Goal: Task Accomplishment & Management: Use online tool/utility

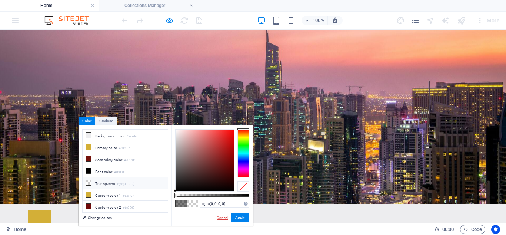
click at [224, 218] on link "Cancel" at bounding box center [222, 218] width 13 height 6
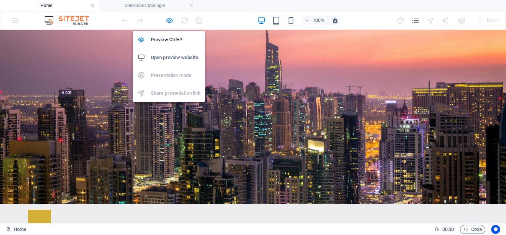
click at [168, 20] on icon "button" at bounding box center [169, 20] width 9 height 9
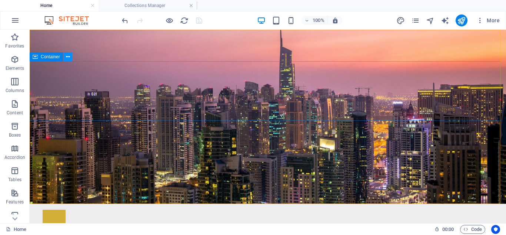
click at [70, 58] on button at bounding box center [67, 56] width 9 height 9
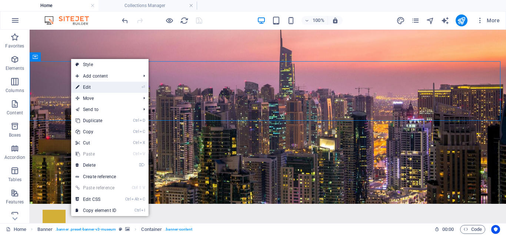
click at [88, 89] on link "⏎ Edit" at bounding box center [96, 87] width 50 height 11
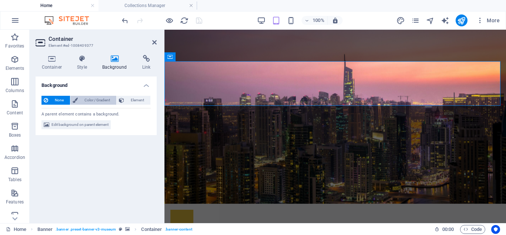
click at [88, 97] on span "Color / Gradient" at bounding box center [97, 100] width 34 height 9
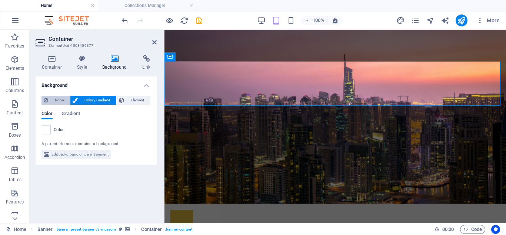
click at [69, 99] on button "None" at bounding box center [55, 100] width 29 height 9
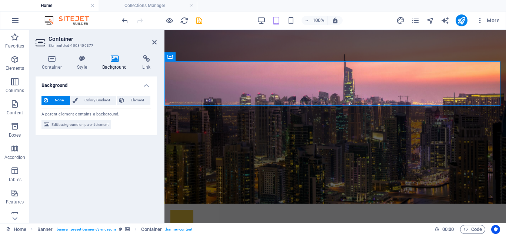
click at [69, 99] on button "None" at bounding box center [55, 100] width 29 height 9
click at [89, 123] on span "Edit background on parent element" at bounding box center [80, 124] width 57 height 9
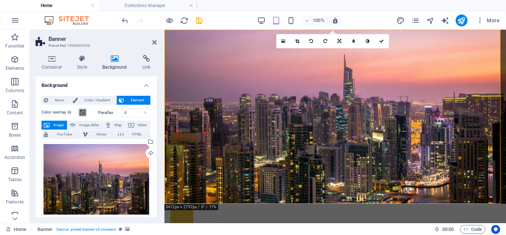
drag, startPoint x: 153, startPoint y: 118, endPoint x: 81, endPoint y: 110, distance: 73.0
click at [81, 110] on div "None Color / Gradient Element Stretch background to full-width Color overlay Pl…" at bounding box center [96, 227] width 121 height 275
click at [81, 110] on span at bounding box center [83, 112] width 6 height 6
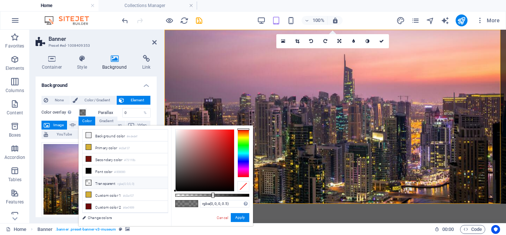
click at [109, 181] on li "Transparent rgba(0,0,0,.0)" at bounding box center [125, 183] width 85 height 12
type input "rgba(0, 0, 0, 0)"
click at [242, 217] on button "Apply" at bounding box center [240, 217] width 19 height 9
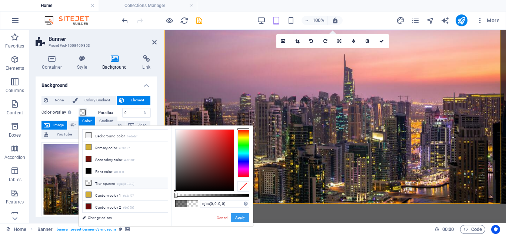
click at [242, 217] on button "Apply" at bounding box center [240, 217] width 19 height 9
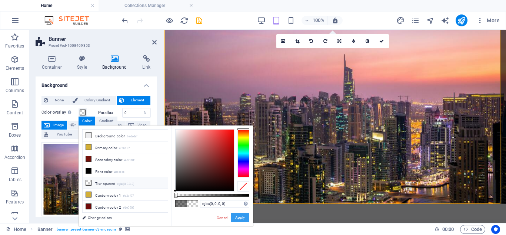
click at [242, 217] on button "Apply" at bounding box center [240, 217] width 19 height 9
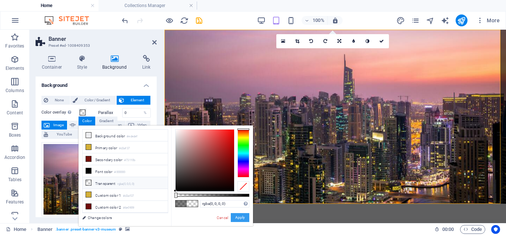
click at [242, 217] on button "Apply" at bounding box center [240, 217] width 19 height 9
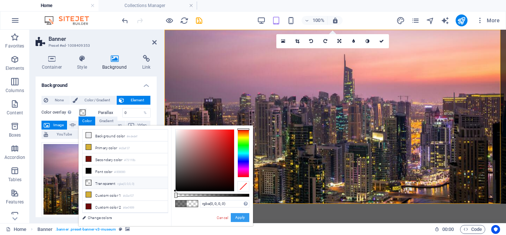
click at [247, 217] on button "Apply" at bounding box center [240, 217] width 19 height 9
click at [244, 217] on button "Apply" at bounding box center [240, 217] width 19 height 9
click at [157, 117] on div "Container Style Background Link Size Height Default px rem % vh vw Min. height …" at bounding box center [96, 136] width 133 height 174
drag, startPoint x: 322, startPoint y: 147, endPoint x: 187, endPoint y: 92, distance: 145.9
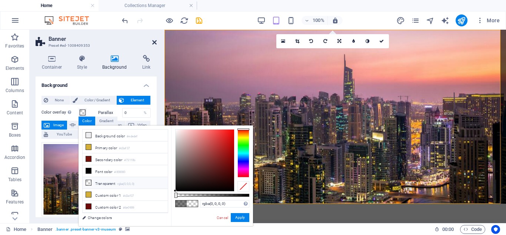
click at [156, 42] on icon at bounding box center [154, 42] width 4 height 6
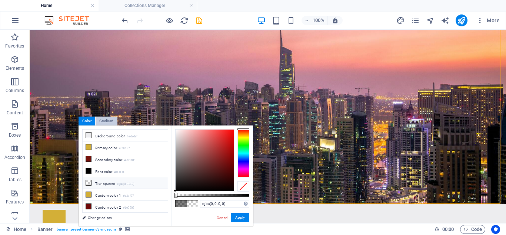
click at [110, 124] on div "Gradient" at bounding box center [106, 120] width 21 height 9
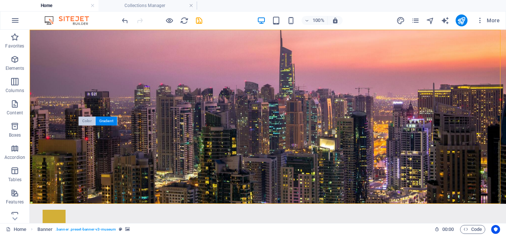
click at [89, 122] on div "Color" at bounding box center [87, 120] width 17 height 9
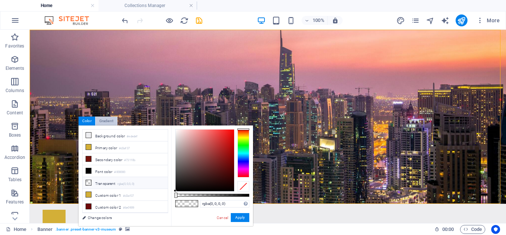
click at [107, 120] on div "Gradient" at bounding box center [106, 120] width 21 height 9
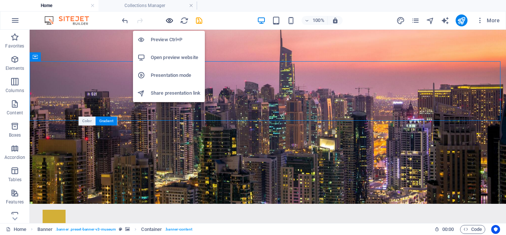
click at [168, 22] on icon "button" at bounding box center [169, 20] width 9 height 9
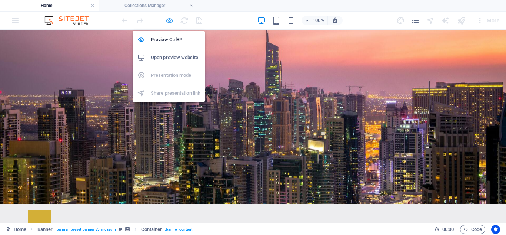
click at [172, 23] on icon "button" at bounding box center [169, 20] width 9 height 9
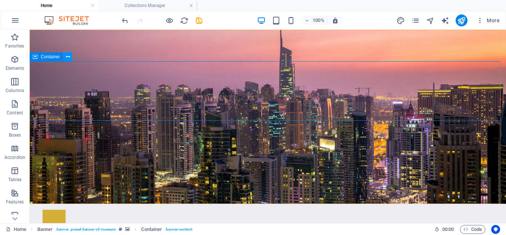
click at [65, 57] on button at bounding box center [67, 56] width 9 height 9
click at [66, 58] on icon at bounding box center [68, 57] width 4 height 8
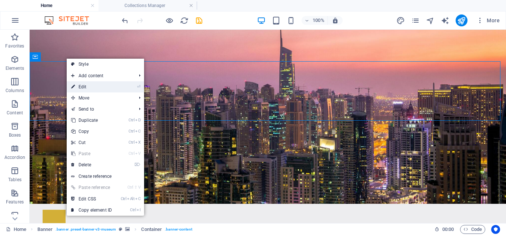
click at [83, 88] on link "⏎ Edit" at bounding box center [92, 86] width 50 height 11
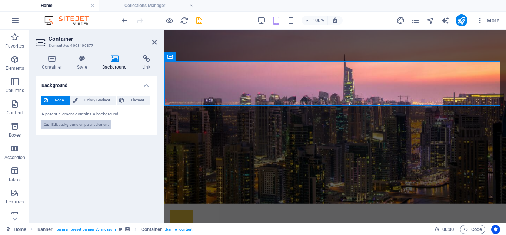
click at [79, 124] on span "Edit background on parent element" at bounding box center [80, 124] width 57 height 9
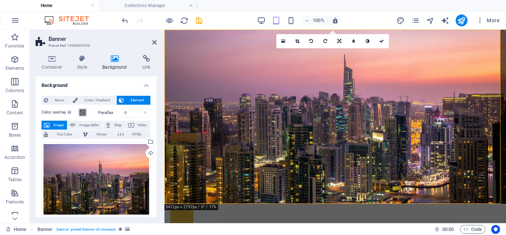
click at [84, 112] on span at bounding box center [83, 112] width 6 height 6
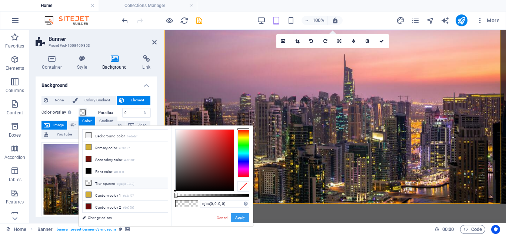
click at [245, 218] on button "Apply" at bounding box center [240, 217] width 19 height 9
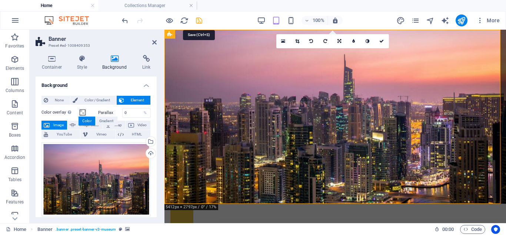
click at [199, 22] on icon "save" at bounding box center [199, 20] width 9 height 9
checkbox input "false"
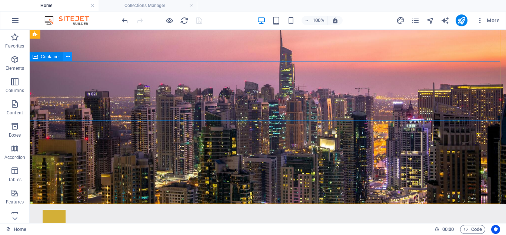
click at [69, 53] on icon at bounding box center [68, 57] width 4 height 8
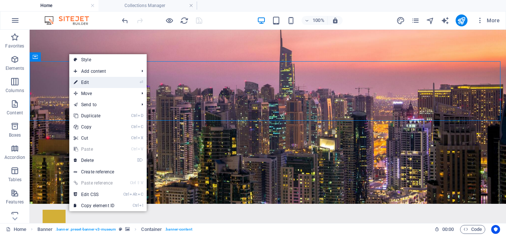
click at [88, 85] on link "⏎ Edit" at bounding box center [94, 82] width 50 height 11
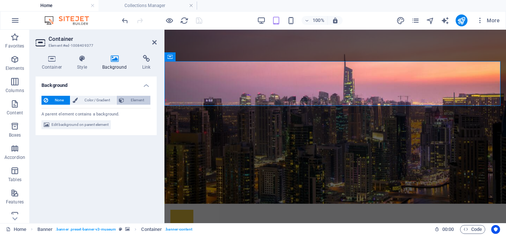
click at [127, 100] on span "Element" at bounding box center [137, 100] width 22 height 9
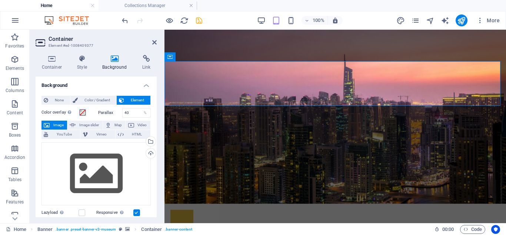
click at [142, 85] on h4 "Background" at bounding box center [96, 82] width 121 height 13
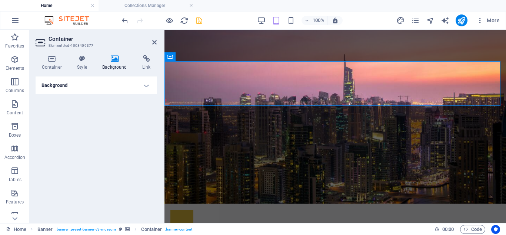
click at [142, 85] on h4 "Background" at bounding box center [96, 85] width 121 height 18
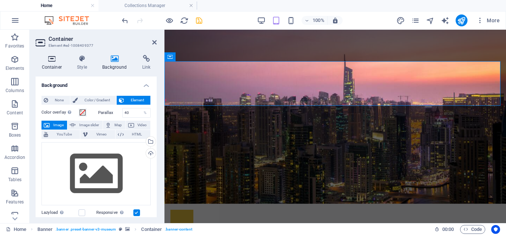
click at [52, 62] on icon at bounding box center [52, 58] width 33 height 7
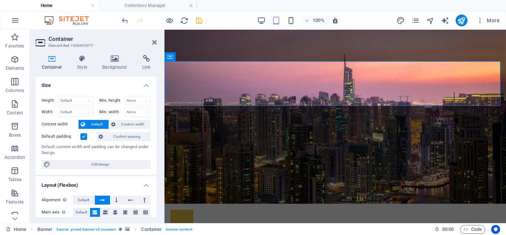
click at [111, 53] on div "Container Style Background Link Size Height Default px rem % vh vw Min. height …" at bounding box center [96, 136] width 133 height 174
click at [111, 60] on icon at bounding box center [114, 58] width 37 height 7
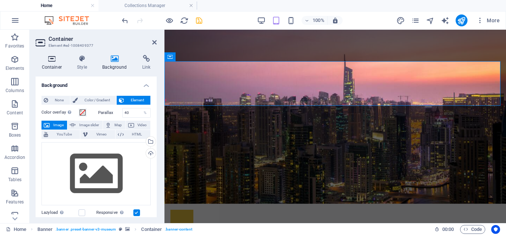
click at [52, 62] on icon at bounding box center [52, 58] width 33 height 7
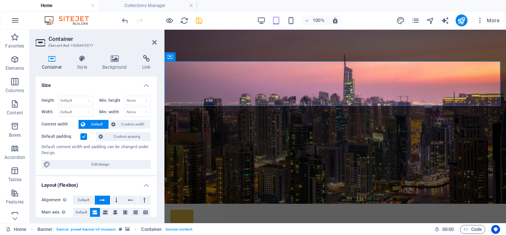
click at [153, 46] on header "Container Element #ed-1008409377" at bounding box center [96, 39] width 121 height 19
click at [153, 44] on icon at bounding box center [154, 42] width 4 height 6
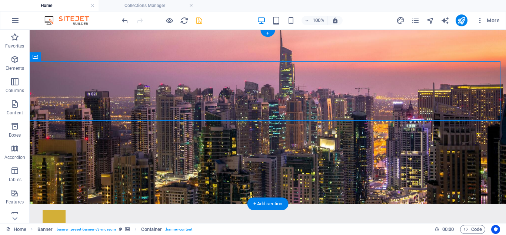
click at [101, 135] on figure at bounding box center [268, 117] width 476 height 174
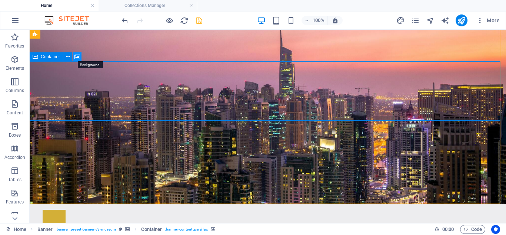
click at [76, 57] on icon at bounding box center [77, 57] width 6 height 8
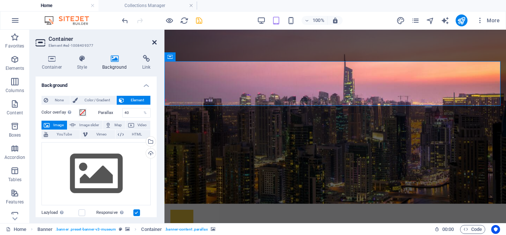
click at [154, 43] on icon at bounding box center [154, 42] width 4 height 6
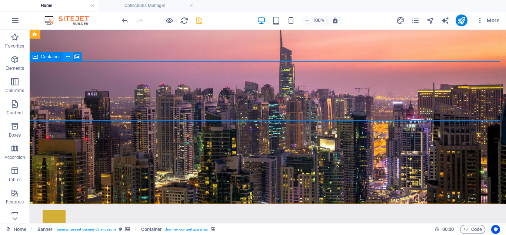
click at [66, 59] on icon at bounding box center [68, 57] width 4 height 8
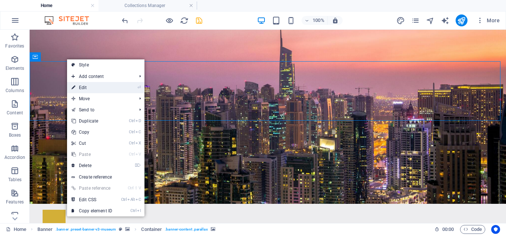
click at [76, 85] on link "⏎ Edit" at bounding box center [92, 87] width 50 height 11
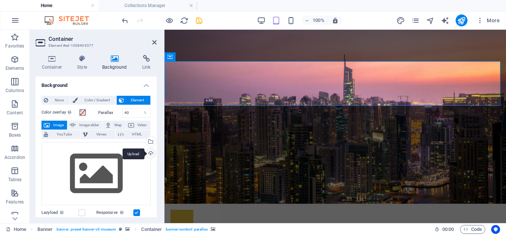
click at [150, 153] on div "Upload" at bounding box center [150, 153] width 11 height 11
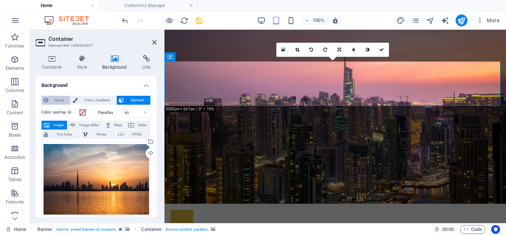
click at [56, 100] on span "None" at bounding box center [58, 100] width 17 height 9
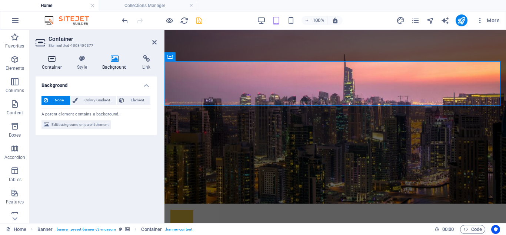
click at [52, 65] on h4 "Container" at bounding box center [54, 63] width 36 height 16
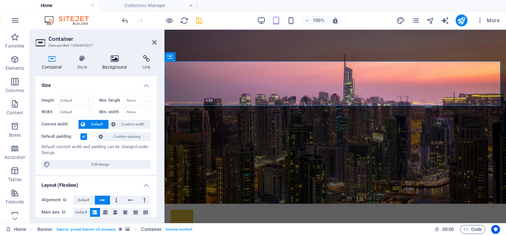
click at [106, 61] on icon at bounding box center [114, 58] width 37 height 7
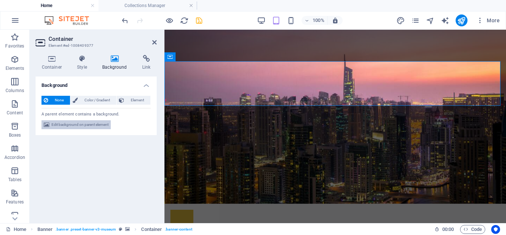
click at [89, 124] on span "Edit background on parent element" at bounding box center [80, 124] width 57 height 9
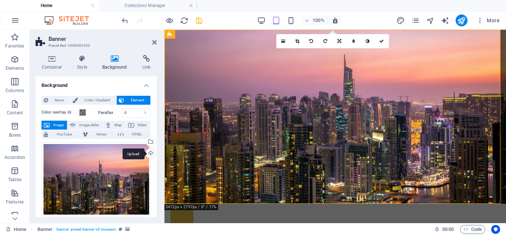
click at [148, 155] on div "Upload" at bounding box center [150, 153] width 11 height 11
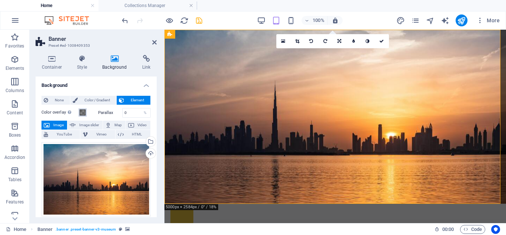
click at [84, 112] on span at bounding box center [83, 112] width 6 height 6
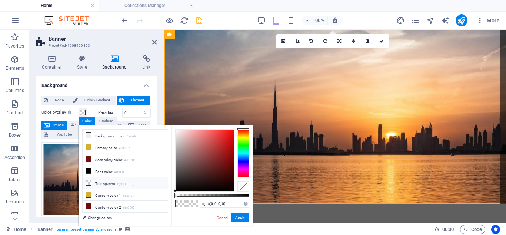
click at [109, 180] on li "Transparent rgba(0,0,0,.0)" at bounding box center [125, 183] width 85 height 12
click at [243, 218] on button "Apply" at bounding box center [240, 217] width 19 height 9
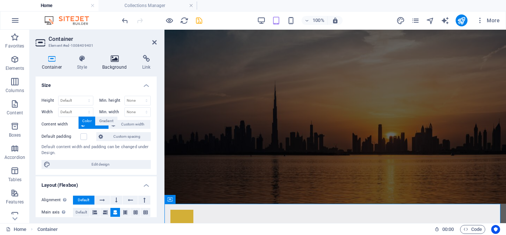
click at [106, 59] on icon at bounding box center [114, 58] width 37 height 7
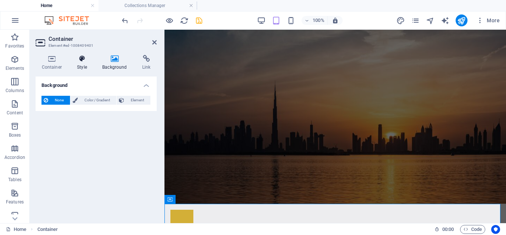
click at [80, 61] on icon at bounding box center [82, 58] width 22 height 7
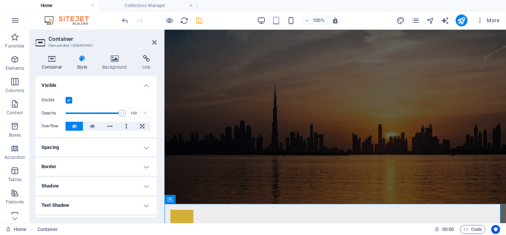
click at [55, 63] on h4 "Container" at bounding box center [54, 63] width 36 height 16
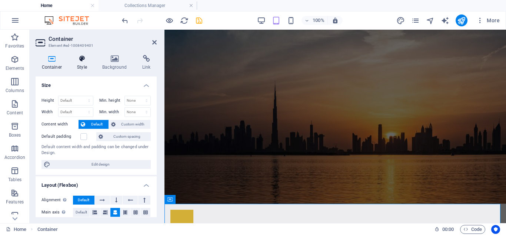
click at [87, 57] on icon at bounding box center [82, 58] width 22 height 7
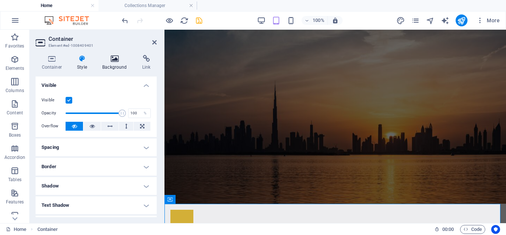
click at [115, 65] on h4 "Background" at bounding box center [116, 63] width 40 height 16
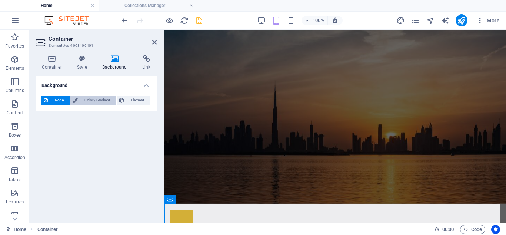
click at [97, 98] on span "Color / Gradient" at bounding box center [97, 100] width 34 height 9
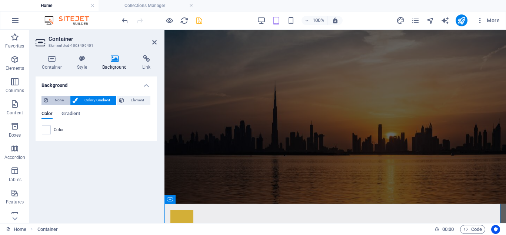
click at [54, 103] on span "None" at bounding box center [58, 100] width 17 height 9
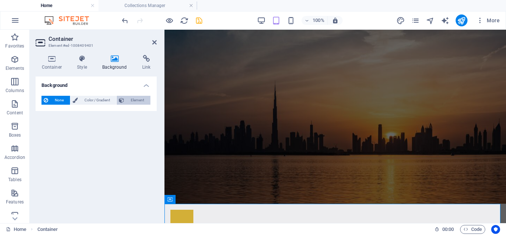
click at [132, 98] on span "Element" at bounding box center [137, 100] width 22 height 9
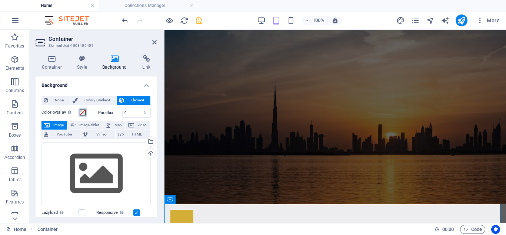
click at [80, 115] on span at bounding box center [83, 112] width 6 height 6
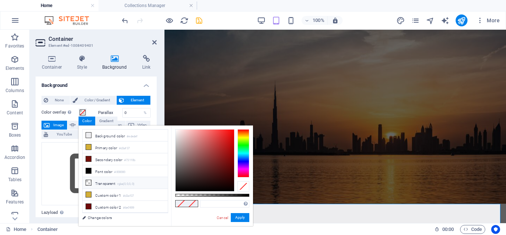
click at [93, 180] on li "Transparent rgba(0,0,0,.0)" at bounding box center [125, 183] width 85 height 12
type input "rgba(0, 0, 0, 0)"
click at [242, 214] on button "Apply" at bounding box center [240, 217] width 19 height 9
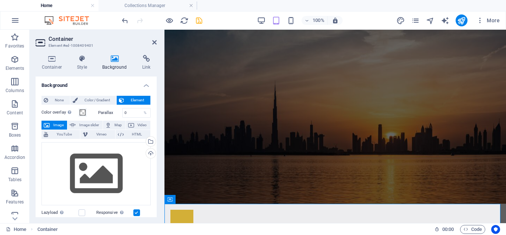
scroll to position [148, 0]
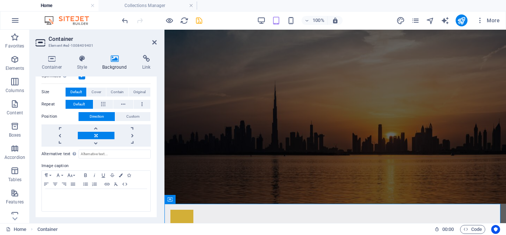
click at [150, 41] on h2 "Container" at bounding box center [103, 39] width 108 height 7
click at [151, 41] on h2 "Container" at bounding box center [103, 39] width 108 height 7
click at [157, 43] on aside "Container Element #ed-1008409401 Container Style Background Link Size Height De…" at bounding box center [97, 126] width 135 height 193
click at [154, 43] on icon at bounding box center [154, 42] width 4 height 6
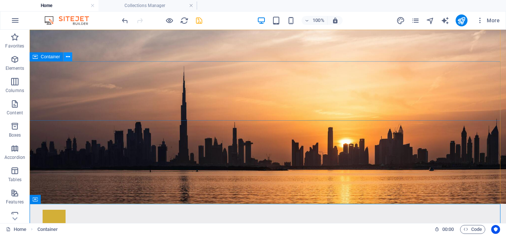
click at [69, 56] on icon at bounding box center [68, 57] width 4 height 8
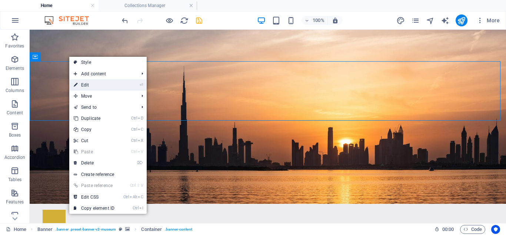
click at [85, 84] on link "⏎ Edit" at bounding box center [94, 84] width 50 height 11
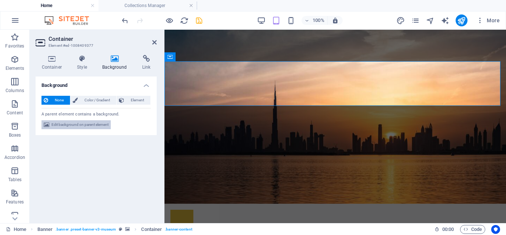
click at [74, 127] on span "Edit background on parent element" at bounding box center [80, 124] width 57 height 9
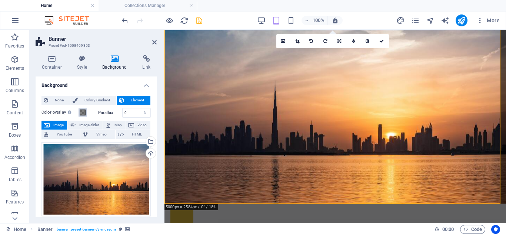
click at [83, 114] on span at bounding box center [83, 112] width 6 height 6
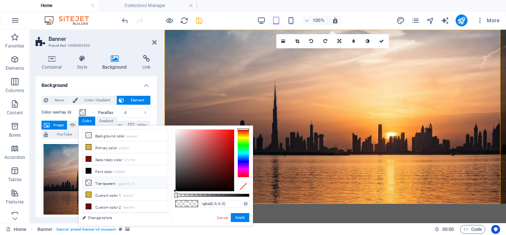
click at [99, 180] on li "Transparent rgba(0,0,0,.0)" at bounding box center [125, 183] width 85 height 12
click at [236, 217] on button "Apply" at bounding box center [240, 217] width 19 height 9
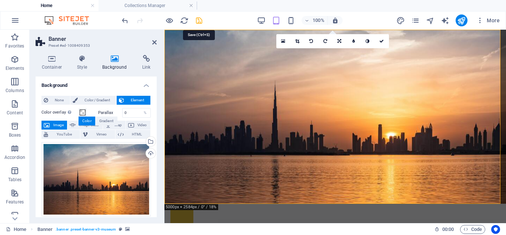
click at [198, 19] on icon "save" at bounding box center [199, 20] width 9 height 9
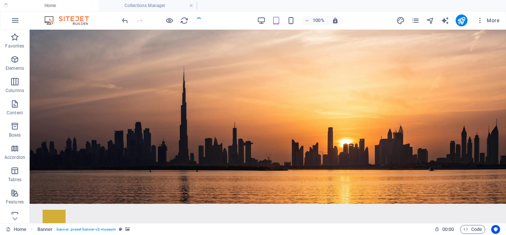
checkbox input "false"
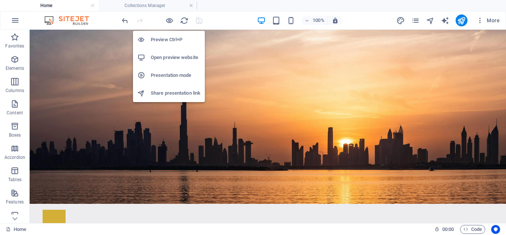
click at [167, 57] on h6 "Open preview website" at bounding box center [176, 57] width 50 height 9
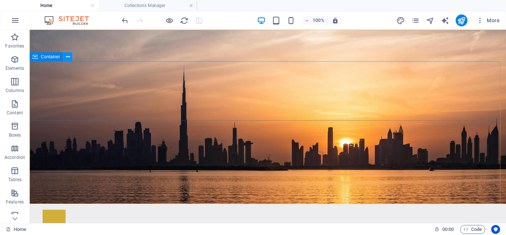
click at [66, 59] on icon at bounding box center [68, 57] width 4 height 8
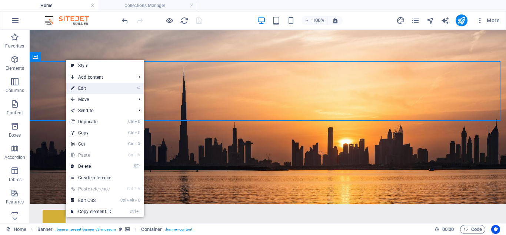
click at [78, 90] on link "⏎ Edit" at bounding box center [91, 88] width 50 height 11
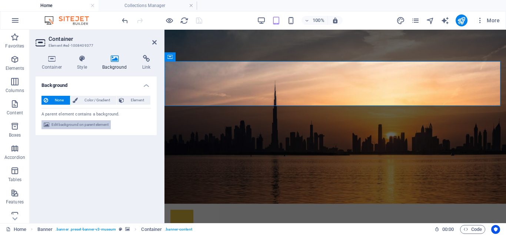
click at [72, 126] on span "Edit background on parent element" at bounding box center [80, 124] width 57 height 9
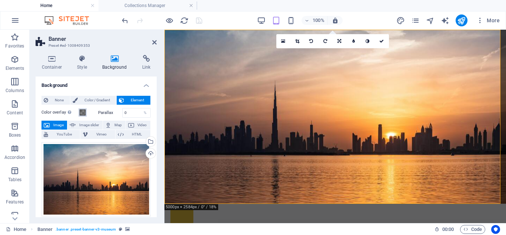
click at [82, 110] on span at bounding box center [83, 112] width 6 height 6
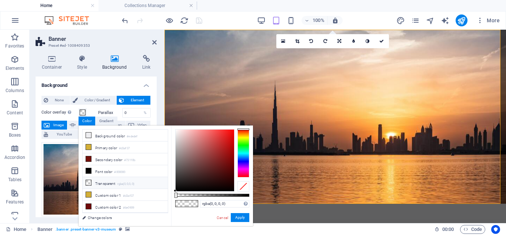
click at [175, 195] on div at bounding box center [176, 194] width 3 height 5
drag, startPoint x: 175, startPoint y: 195, endPoint x: 149, endPoint y: 206, distance: 28.8
click at [149, 206] on div "less Background color #ededef Primary color #d3af37 Secondary color #73110b Fon…" at bounding box center [166, 175] width 175 height 100
click at [235, 215] on button "Apply" at bounding box center [240, 217] width 19 height 9
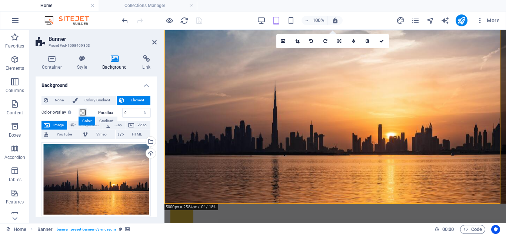
click at [201, 19] on div at bounding box center [161, 20] width 83 height 12
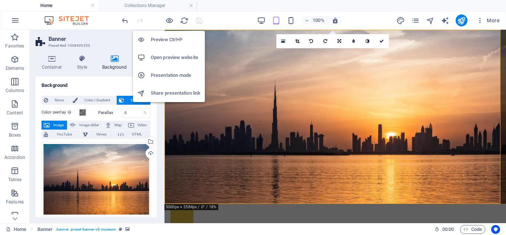
drag, startPoint x: 166, startPoint y: 19, endPoint x: 165, endPoint y: 59, distance: 40.0
click at [165, 59] on body "Fortunate Properties Home Collections Manager Favorites Elements Columns Conten…" at bounding box center [253, 117] width 506 height 235
click at [165, 59] on h6 "Open preview website" at bounding box center [176, 57] width 50 height 9
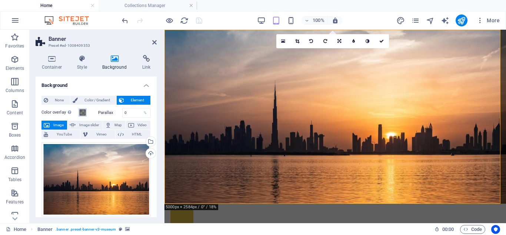
click at [83, 112] on span at bounding box center [83, 112] width 6 height 6
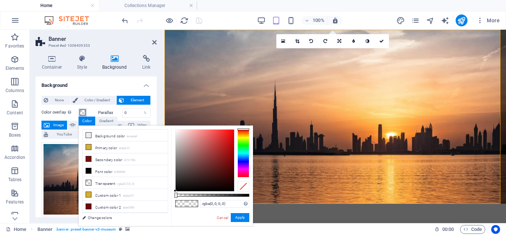
drag, startPoint x: 178, startPoint y: 195, endPoint x: 170, endPoint y: 196, distance: 7.8
click at [170, 196] on div "less Background color #ededef Primary color #d3af37 Secondary color #73110b Fon…" at bounding box center [166, 175] width 175 height 100
click at [243, 215] on button "Apply" at bounding box center [240, 217] width 19 height 9
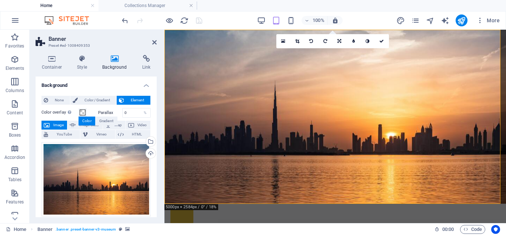
click at [197, 15] on div at bounding box center [161, 20] width 83 height 12
click at [199, 24] on div at bounding box center [161, 20] width 83 height 12
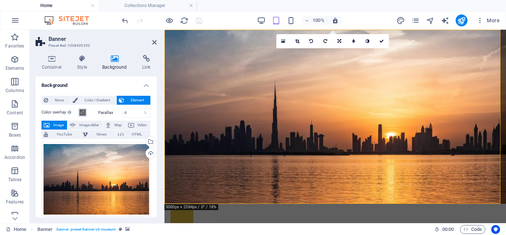
click at [84, 113] on span at bounding box center [83, 112] width 6 height 6
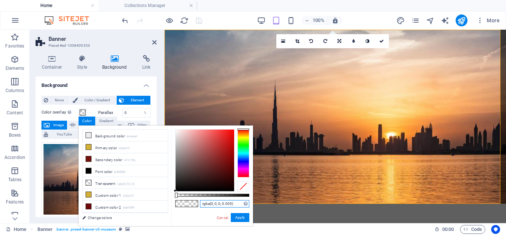
click at [234, 204] on input "rgba(0, 0, 0, 0.005)" at bounding box center [224, 203] width 49 height 7
type input "r"
click at [236, 219] on button "Apply" at bounding box center [240, 217] width 19 height 9
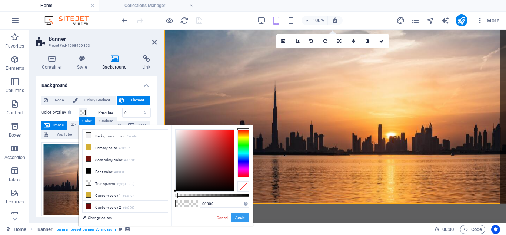
click at [234, 218] on button "Apply" at bounding box center [240, 217] width 19 height 9
click at [152, 49] on div "Container Style Background Link Size Height Default px rem % vh vw Min. height …" at bounding box center [96, 136] width 133 height 174
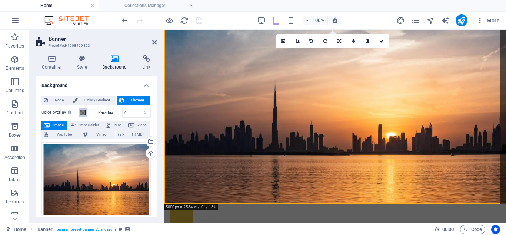
click at [83, 114] on span at bounding box center [83, 112] width 6 height 6
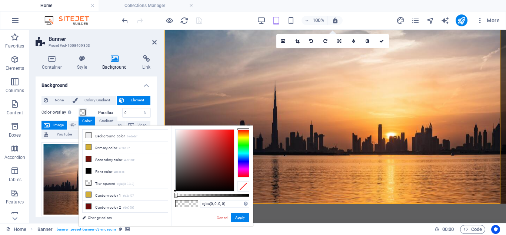
click at [175, 196] on div at bounding box center [176, 194] width 3 height 5
drag, startPoint x: 175, startPoint y: 196, endPoint x: 158, endPoint y: 199, distance: 17.4
click at [158, 199] on div "less Background color #ededef Primary color #d3af37 Secondary color #73110b Fon…" at bounding box center [166, 175] width 175 height 100
click at [239, 220] on button "Apply" at bounding box center [240, 217] width 19 height 9
click at [220, 165] on div at bounding box center [205, 160] width 59 height 62
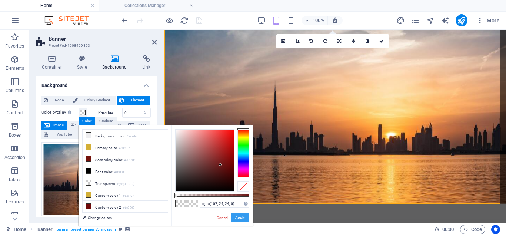
drag, startPoint x: 175, startPoint y: 195, endPoint x: 173, endPoint y: 211, distance: 16.3
click at [173, 211] on div "rgba(107, 24, 24, 0) Supported formats #0852ed rgb(8, 82, 237) rgba(8, 82, 237,…" at bounding box center [212, 229] width 82 height 208
click at [123, 21] on icon "undo" at bounding box center [125, 20] width 9 height 9
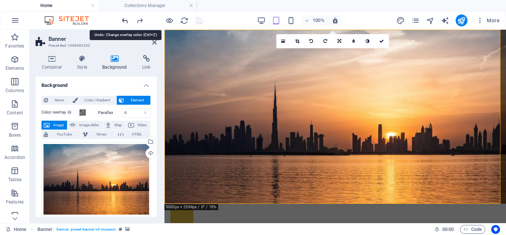
click at [123, 21] on icon "undo" at bounding box center [125, 20] width 9 height 9
click at [125, 21] on icon "undo" at bounding box center [125, 20] width 9 height 9
click at [152, 43] on icon at bounding box center [154, 42] width 4 height 6
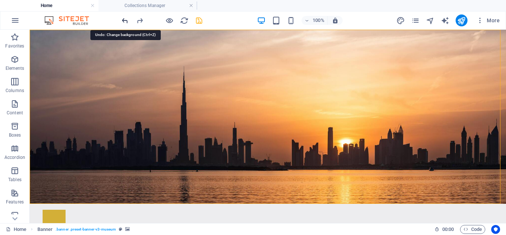
click at [123, 20] on icon "undo" at bounding box center [125, 20] width 9 height 9
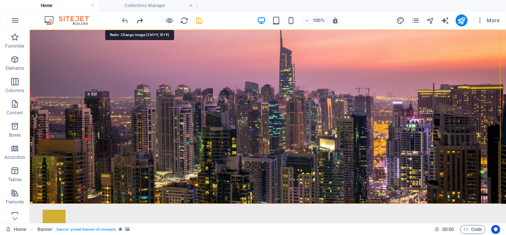
click at [141, 20] on icon "redo" at bounding box center [140, 20] width 9 height 9
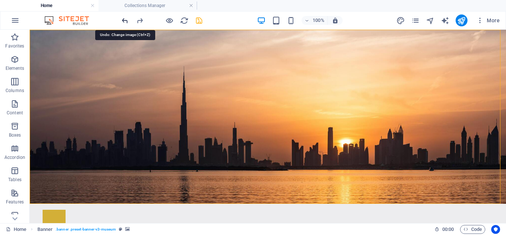
click at [126, 20] on icon "undo" at bounding box center [125, 20] width 9 height 9
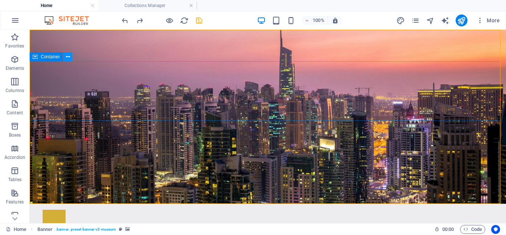
click at [66, 56] on icon at bounding box center [68, 57] width 4 height 8
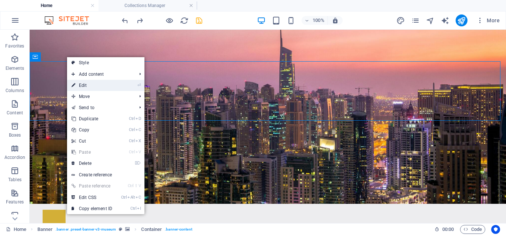
click at [93, 86] on link "⏎ Edit" at bounding box center [92, 85] width 50 height 11
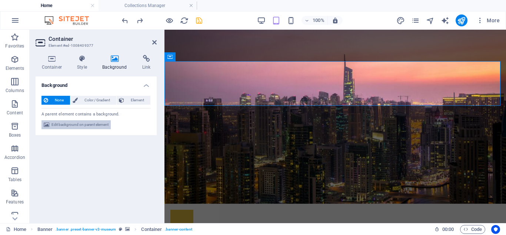
click at [91, 124] on span "Edit background on parent element" at bounding box center [80, 124] width 57 height 9
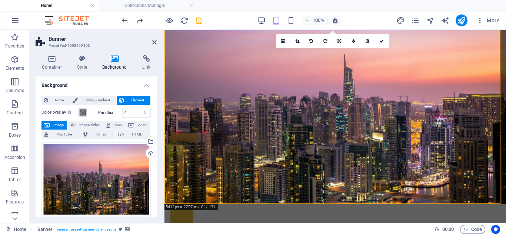
click at [85, 111] on span at bounding box center [83, 112] width 6 height 6
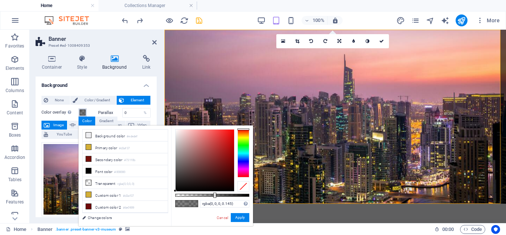
type input "rgba(0, 0, 0, 0)"
drag, startPoint x: 214, startPoint y: 195, endPoint x: 147, endPoint y: 189, distance: 67.0
click at [147, 189] on div "less Background color #ededef Primary color #d3af37 Secondary color #73110b Fon…" at bounding box center [166, 175] width 175 height 100
click at [240, 220] on button "Apply" at bounding box center [240, 217] width 19 height 9
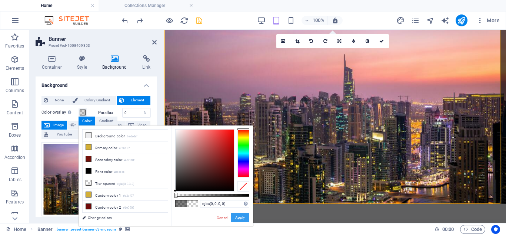
click at [240, 220] on button "Apply" at bounding box center [240, 217] width 19 height 9
click at [240, 217] on button "Apply" at bounding box center [240, 217] width 19 height 9
click at [201, 24] on div at bounding box center [161, 20] width 83 height 12
click at [201, 24] on icon "save" at bounding box center [199, 20] width 9 height 9
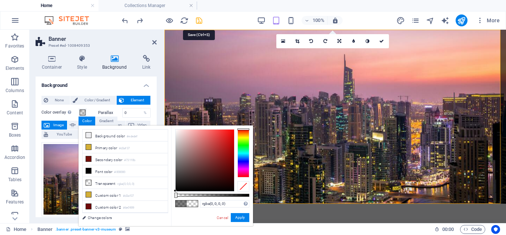
checkbox input "false"
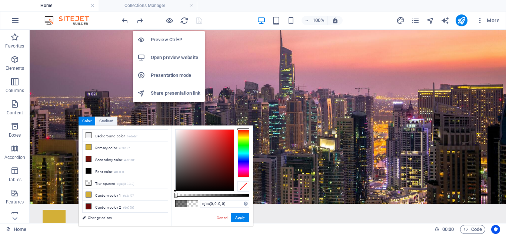
click at [171, 53] on h6 "Open preview website" at bounding box center [176, 57] width 50 height 9
